Goal: Task Accomplishment & Management: Manage account settings

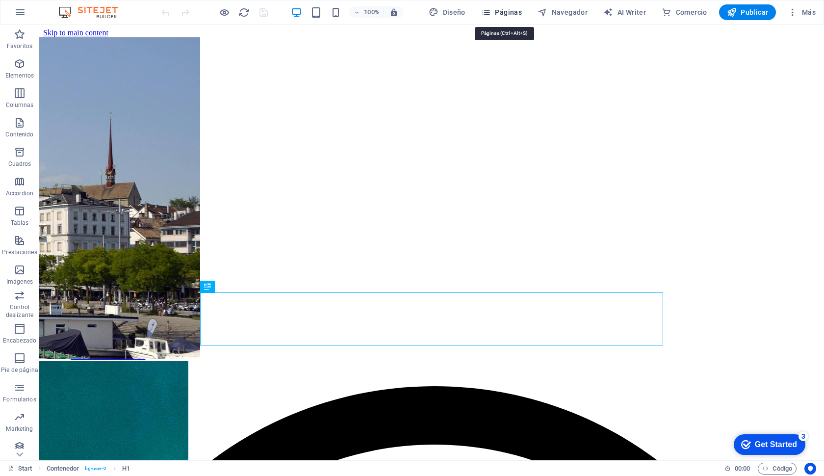
click at [516, 12] on span "Páginas" at bounding box center [501, 12] width 41 height 10
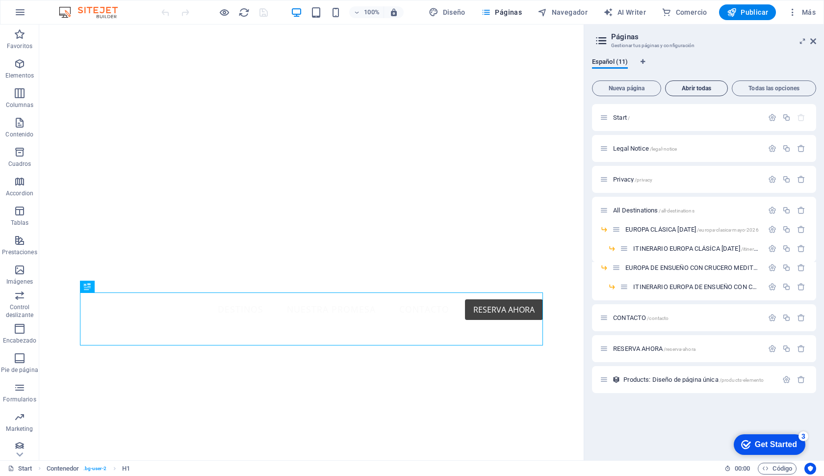
click at [713, 90] on span "Abrir todas" at bounding box center [697, 88] width 54 height 6
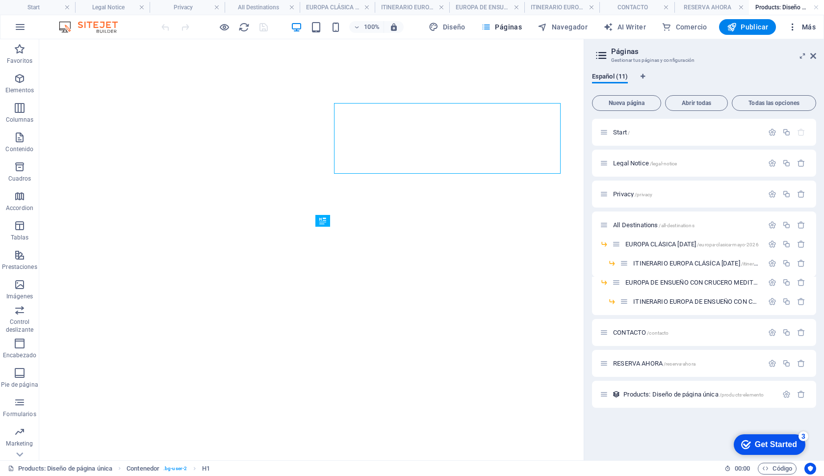
click at [815, 30] on span "Más" at bounding box center [802, 27] width 28 height 10
select select "68af5a2b6bb466bc2309b6fc"
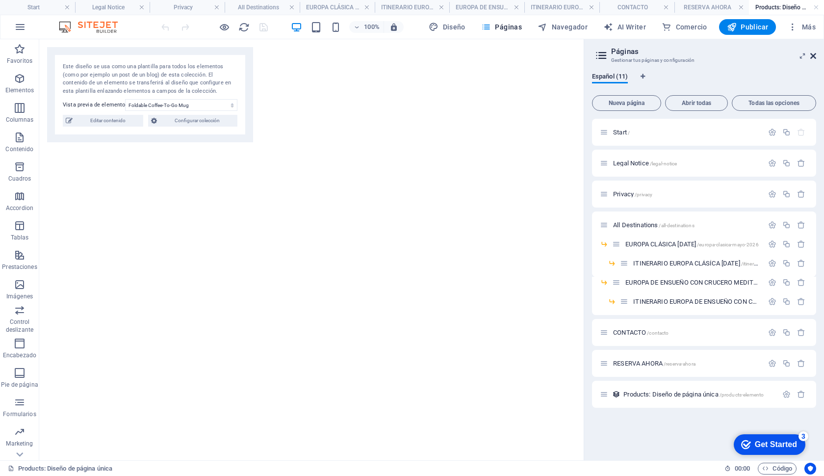
click at [811, 53] on icon at bounding box center [813, 56] width 6 height 8
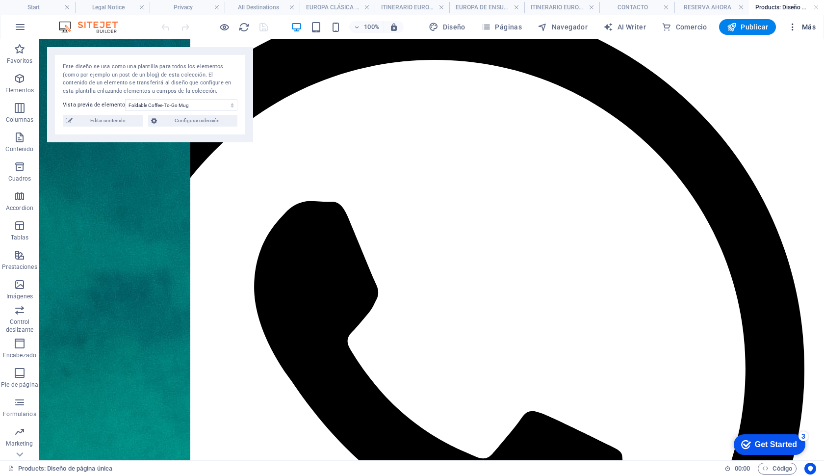
scroll to position [64, 0]
click at [804, 26] on span "Más" at bounding box center [802, 27] width 28 height 10
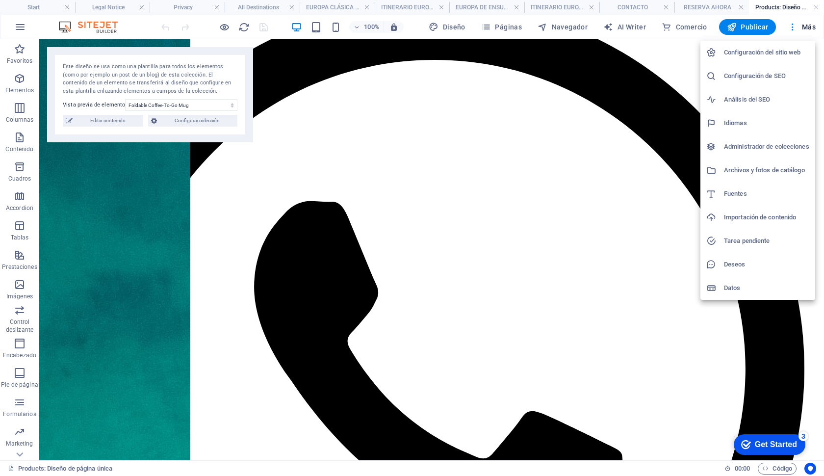
click at [727, 284] on h6 "Datos" at bounding box center [766, 288] width 85 height 12
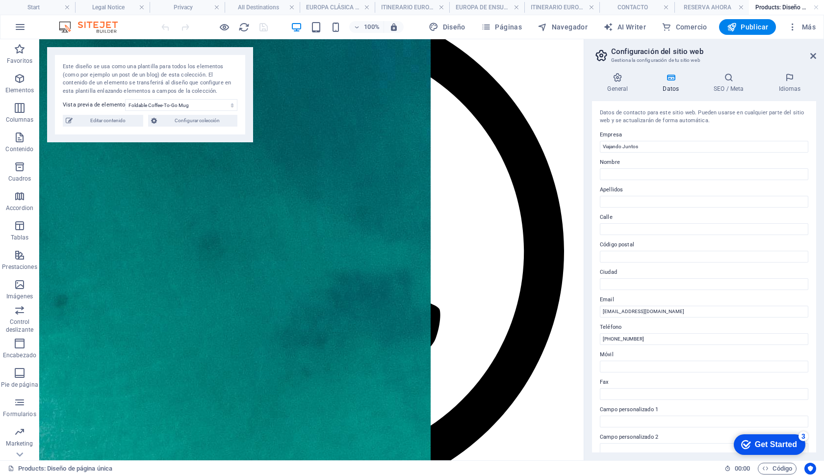
scroll to position [0, 0]
click at [724, 86] on h4 "SEO / Meta" at bounding box center [730, 83] width 65 height 21
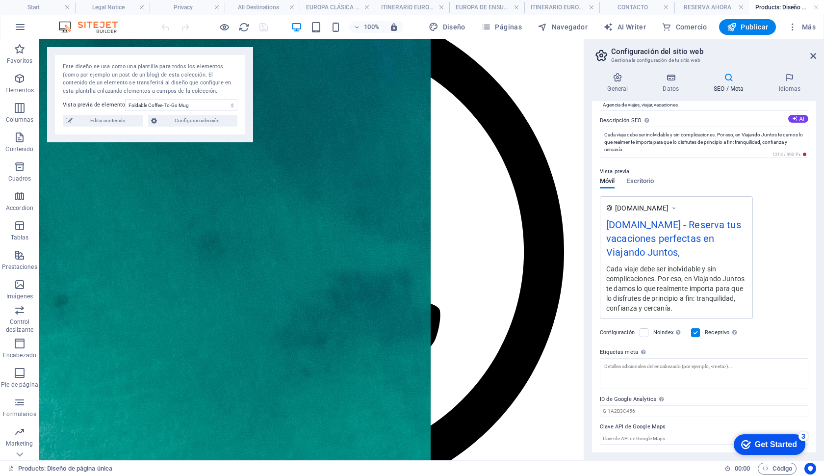
scroll to position [76, 0]
click at [633, 414] on input "ID de Google Analytics Añada únicamente el ID de Google Analytics. Incluimos el…" at bounding box center [704, 412] width 208 height 12
paste input "G-GM9VQHN13Z"
type input "G-GM9VQHN13Z"
click at [802, 325] on div "Configuración Noindex Indica a los buscadores que no incluyan este sitio web en…" at bounding box center [704, 332] width 208 height 27
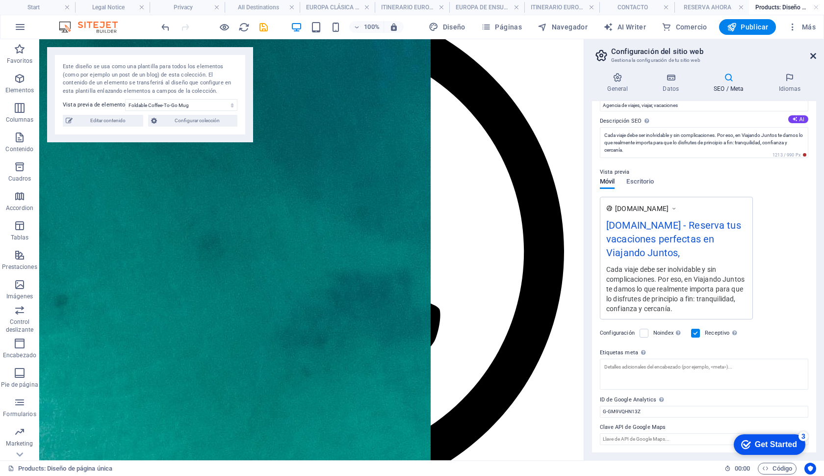
click at [814, 54] on icon at bounding box center [813, 56] width 6 height 8
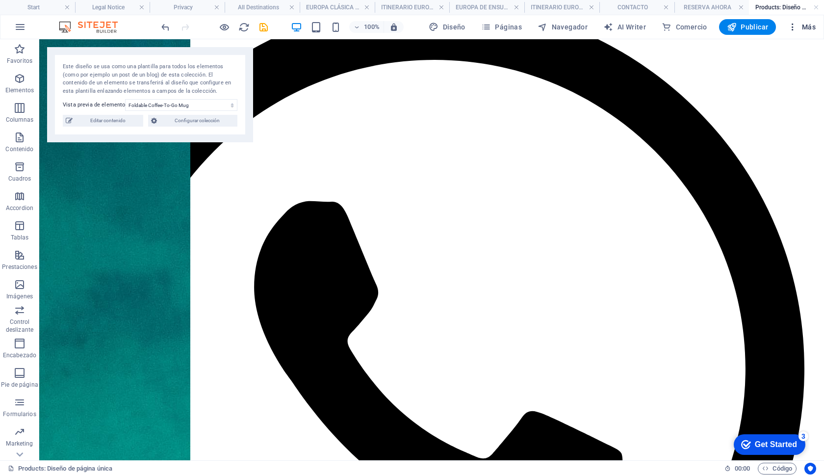
click at [801, 24] on span "Más" at bounding box center [802, 27] width 28 height 10
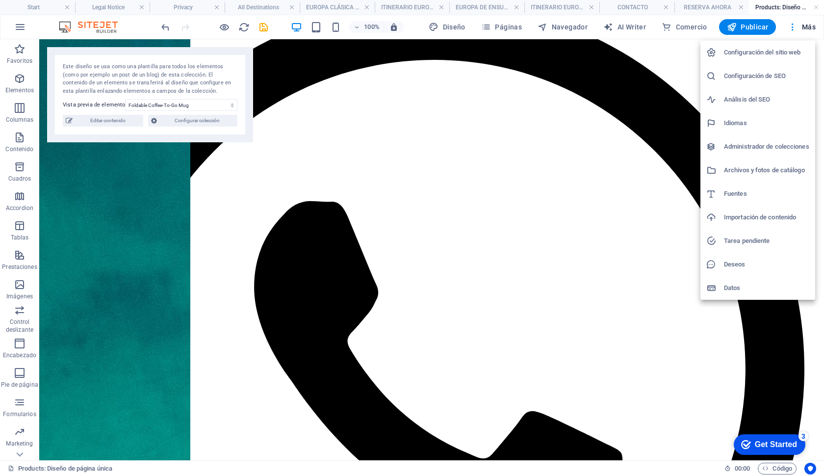
click at [750, 56] on h6 "Configuración del sitio web" at bounding box center [766, 53] width 85 height 12
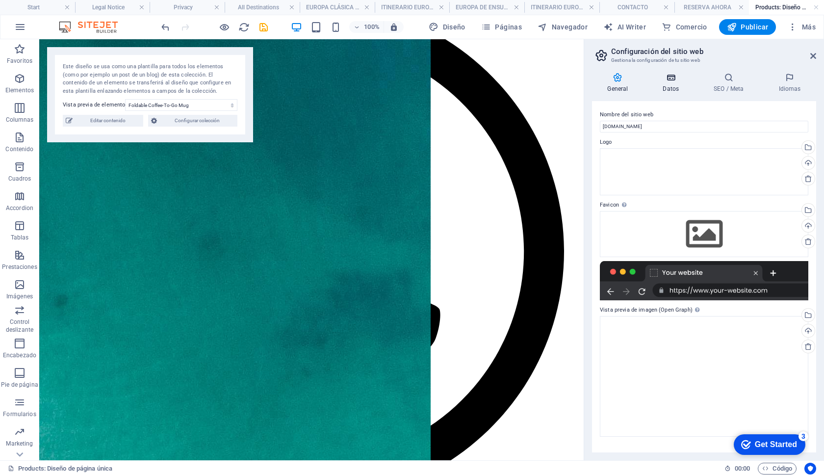
click at [668, 76] on icon at bounding box center [670, 78] width 47 height 10
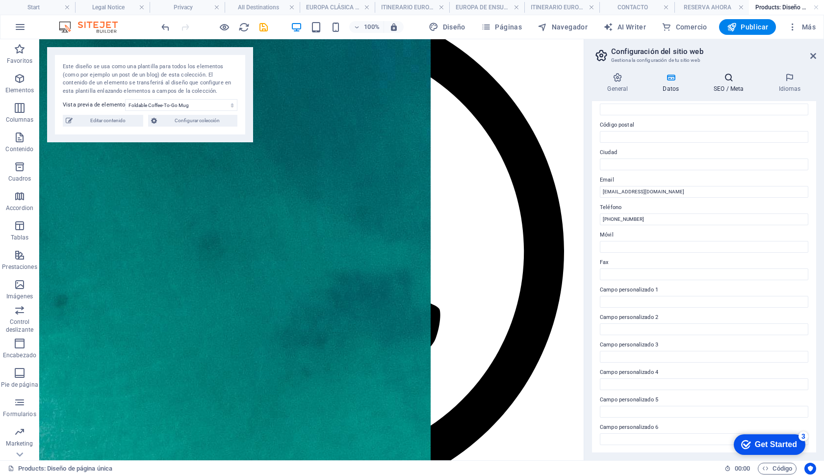
scroll to position [119, 0]
click at [726, 84] on h4 "SEO / Meta" at bounding box center [730, 83] width 65 height 21
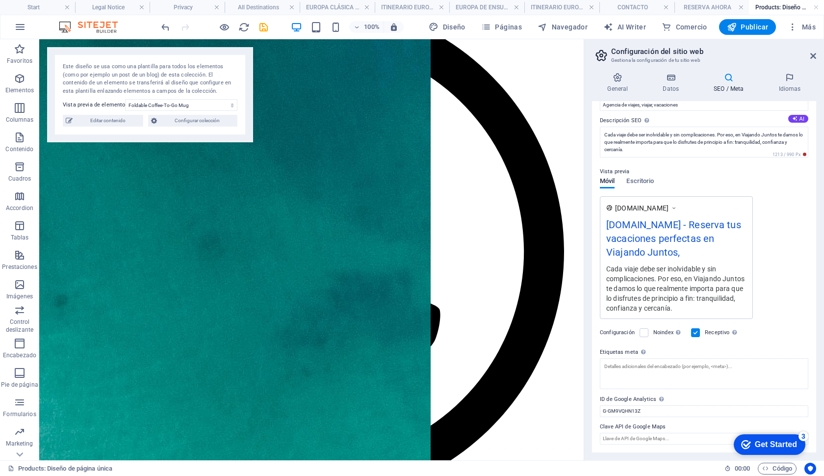
scroll to position [76, 0]
click at [727, 29] on icon "button" at bounding box center [732, 27] width 10 height 10
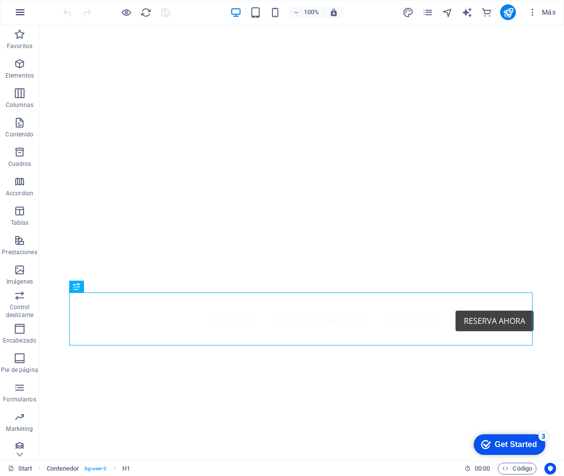
click at [21, 12] on icon "button" at bounding box center [20, 12] width 12 height 12
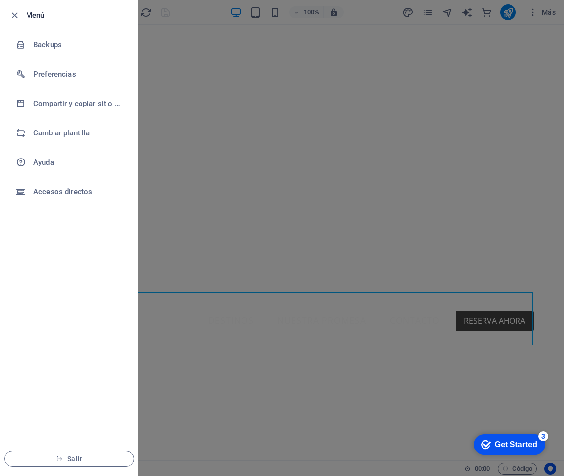
click at [21, 12] on div at bounding box center [17, 15] width 18 height 12
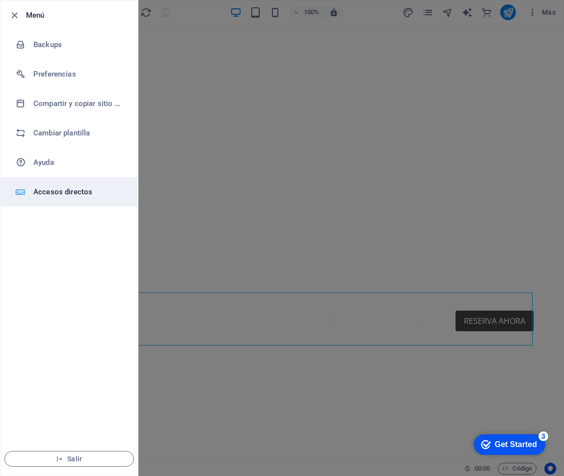
click at [82, 197] on h6 "Accesos directos" at bounding box center [78, 192] width 91 height 12
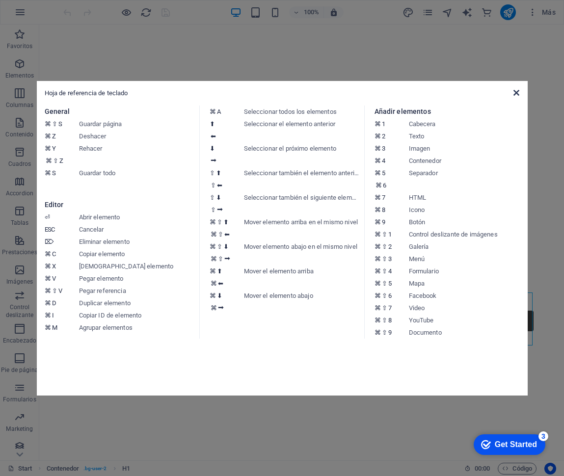
click at [515, 93] on icon at bounding box center [516, 93] width 6 height 8
